Goal: Task Accomplishment & Management: Complete application form

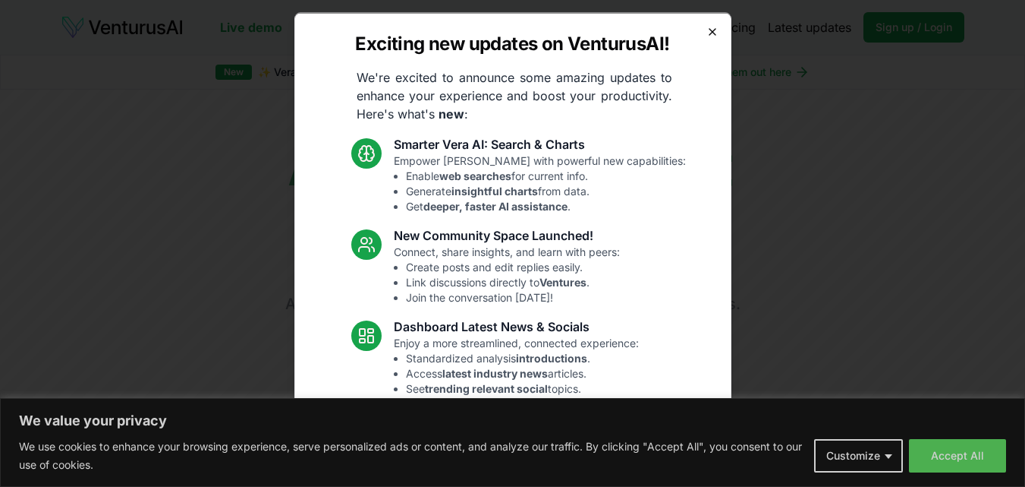
click at [707, 36] on icon "button" at bounding box center [713, 31] width 12 height 12
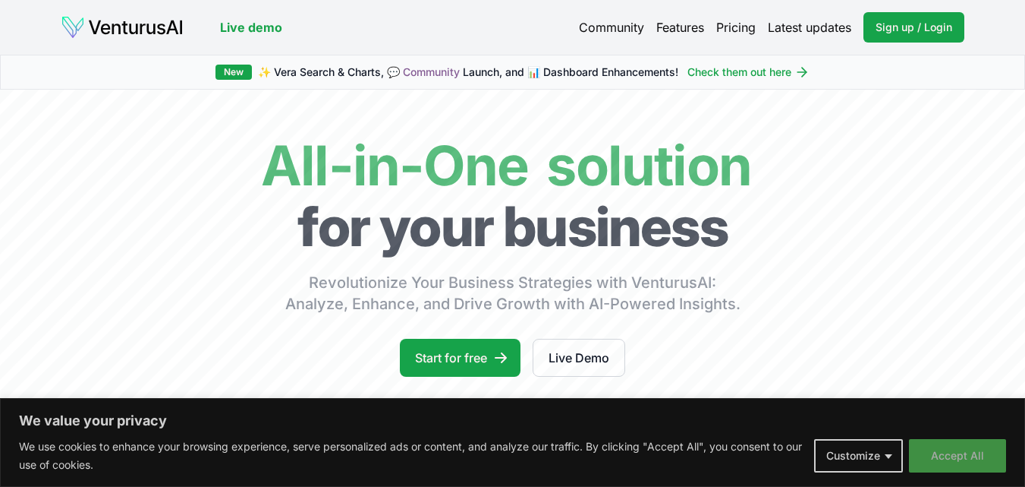
click at [959, 449] on button "Accept All" at bounding box center [957, 455] width 97 height 33
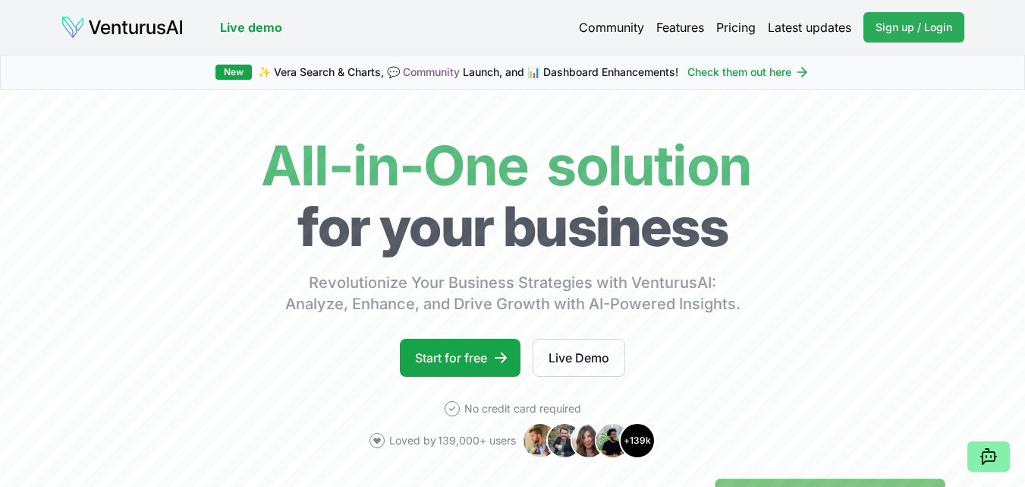
click at [893, 32] on span "Sign up / Login" at bounding box center [914, 27] width 77 height 15
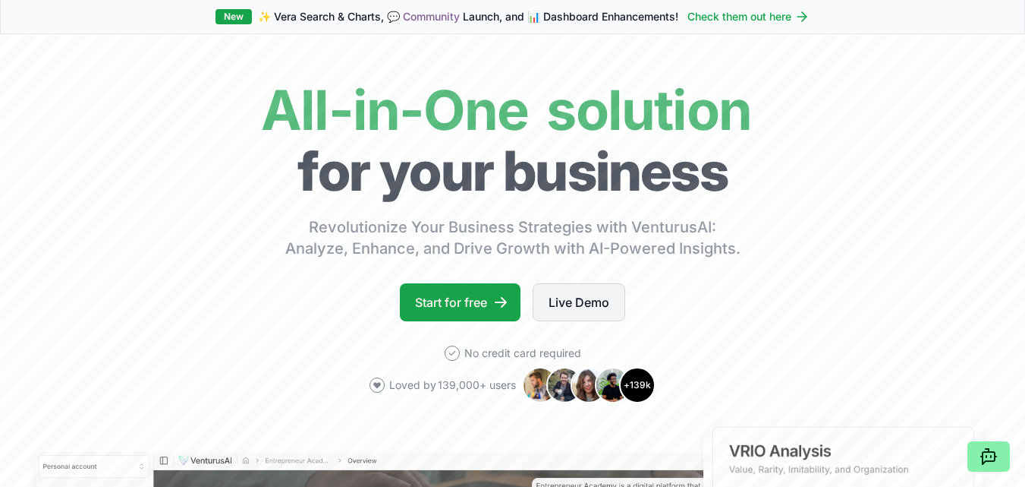
scroll to position [76, 0]
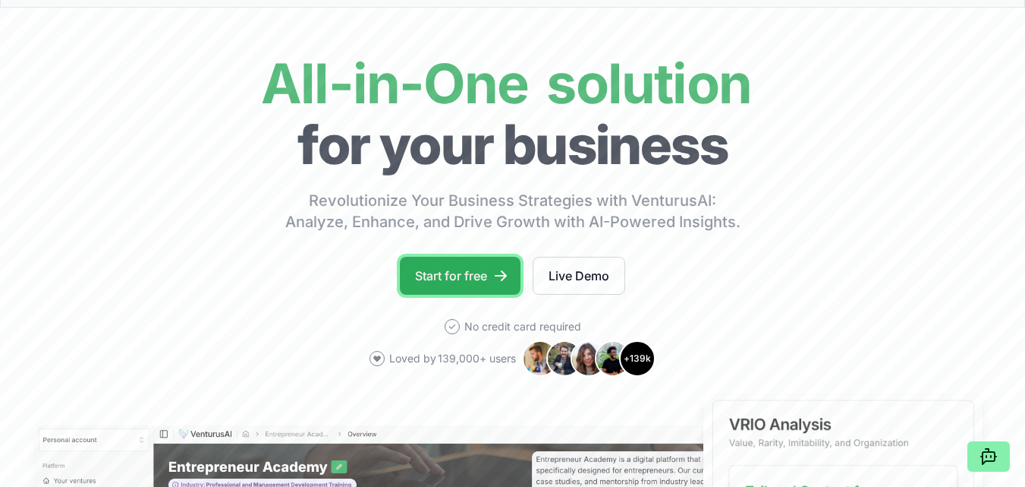
click at [475, 275] on link "Start for free" at bounding box center [460, 276] width 121 height 38
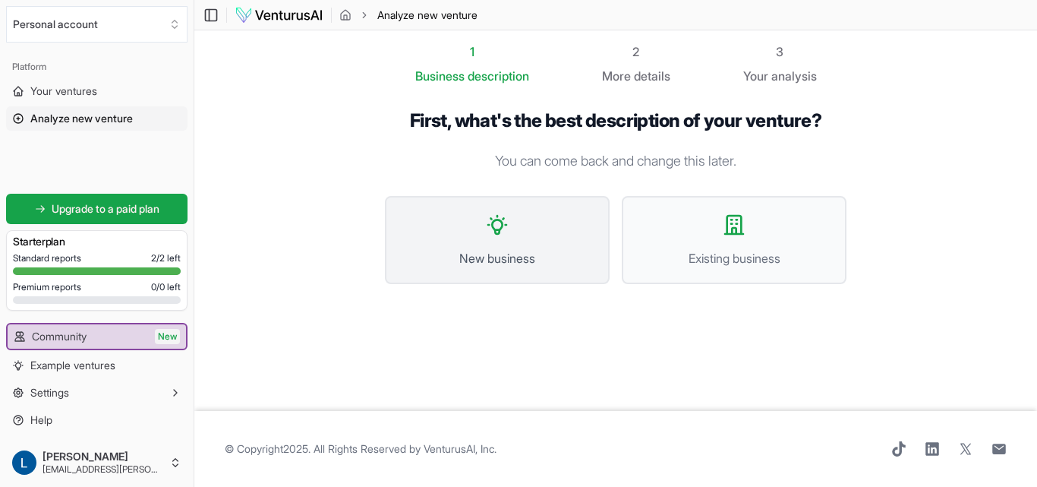
click at [542, 244] on button "New business" at bounding box center [497, 240] width 225 height 88
